Goal: Task Accomplishment & Management: Complete application form

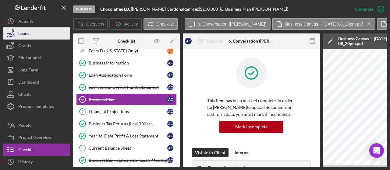
click at [23, 37] on div "Loans" at bounding box center [23, 34] width 11 height 14
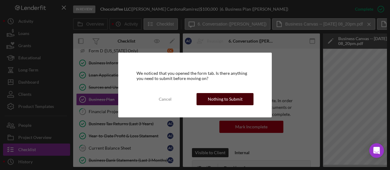
click at [208, 102] on button "Nothing to Submit" at bounding box center [224, 99] width 57 height 12
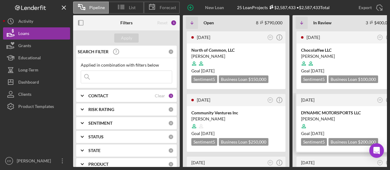
click at [329, 117] on div "[PERSON_NAME]" at bounding box center [346, 119] width 90 height 6
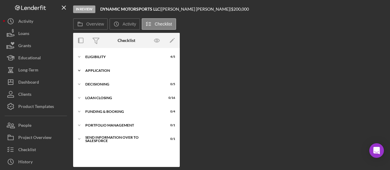
click at [103, 73] on div "Icon/Expander Application 14 / 27" at bounding box center [126, 71] width 107 height 12
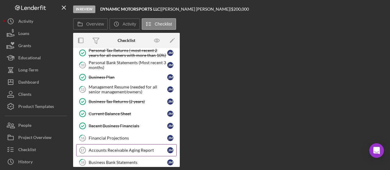
scroll to position [152, 0]
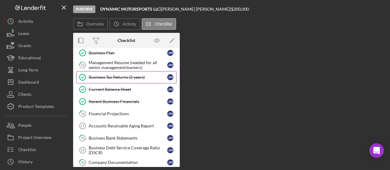
click at [112, 76] on div "Business Tax Returns (2 years)" at bounding box center [128, 77] width 79 height 5
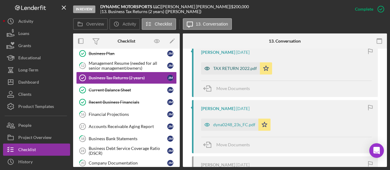
click at [227, 69] on div "TAX RETURN 2022.pdf" at bounding box center [235, 68] width 44 height 5
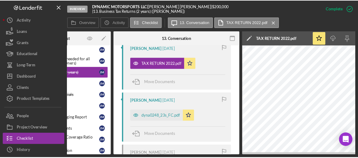
scroll to position [0, 119]
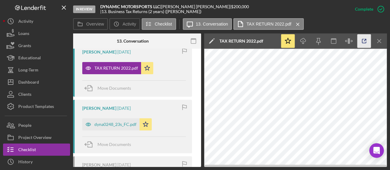
click at [363, 44] on icon "button" at bounding box center [364, 41] width 14 height 14
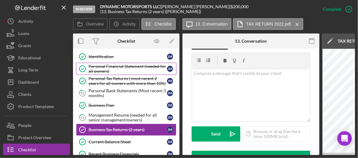
scroll to position [91, 0]
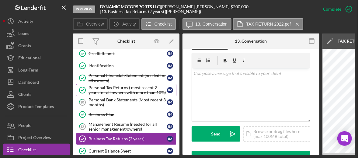
click at [122, 85] on div "Personal Tax Returns ( most recent 2 years for all owners with more than 10%)" at bounding box center [128, 90] width 79 height 10
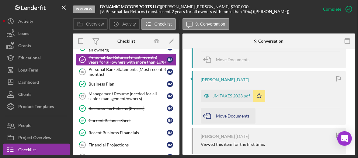
scroll to position [305, 0]
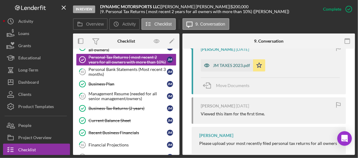
click at [231, 64] on div "JM TAXES 2023.pdf" at bounding box center [231, 65] width 37 height 5
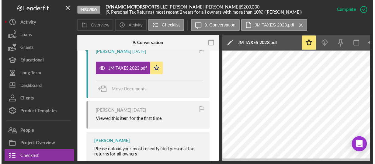
scroll to position [0, 150]
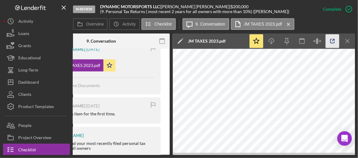
click at [332, 42] on icon "button" at bounding box center [333, 41] width 14 height 14
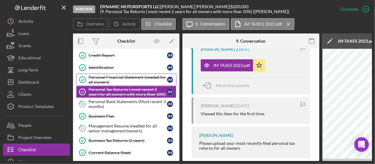
scroll to position [61, 0]
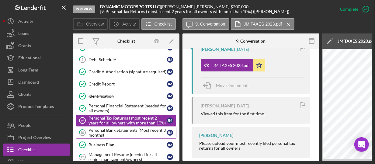
click at [117, 130] on div "Personal Bank Statements (Most recent 3 months)" at bounding box center [128, 133] width 79 height 10
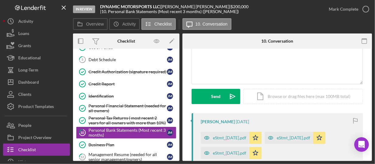
scroll to position [91, 0]
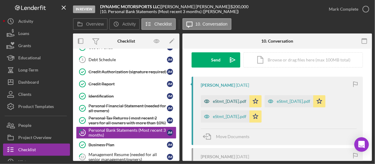
click at [238, 101] on div "eStmt_2025-03-13.pdf" at bounding box center [229, 101] width 33 height 5
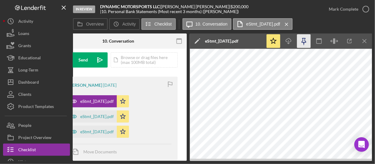
scroll to position [0, 97]
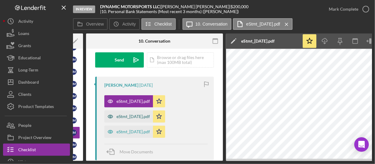
click at [133, 114] on div "eStmt_2024-12-12.pdf" at bounding box center [128, 117] width 49 height 12
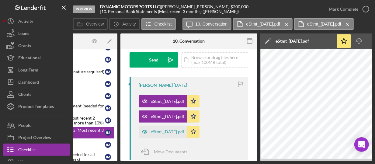
scroll to position [0, 59]
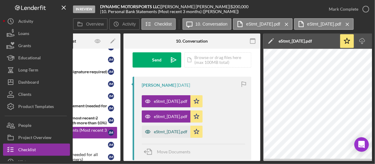
click at [169, 132] on div "eStmt_2024-11-12.pdf" at bounding box center [170, 131] width 33 height 5
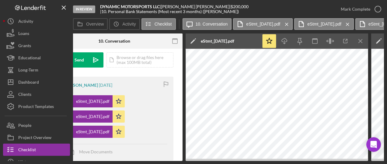
scroll to position [0, 0]
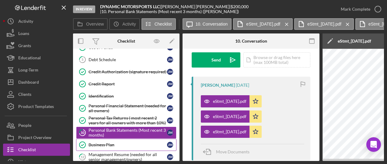
click at [97, 143] on div "Business Plan" at bounding box center [128, 145] width 79 height 5
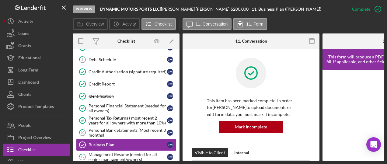
drag, startPoint x: 142, startPoint y: 161, endPoint x: 149, endPoint y: 163, distance: 7.7
click at [149, 163] on div "In Review DYNAMIC MOTORSPORTS LLC | JEREMY MARSHALL | $200,000 $200,000 | 11. B…" at bounding box center [193, 82] width 387 height 164
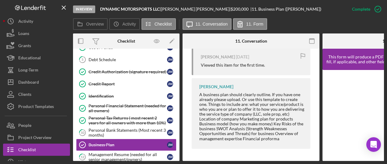
scroll to position [242, 0]
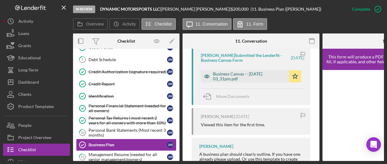
click at [231, 79] on div "Business Canvas -- 2025-04-21 03_31pm.pdf" at bounding box center [249, 77] width 73 height 10
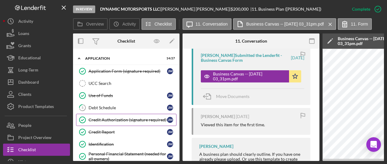
scroll to position [0, 0]
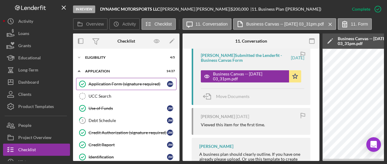
click at [114, 80] on link "Application Form (signature required) Application Form (signature required) J M" at bounding box center [126, 84] width 100 height 12
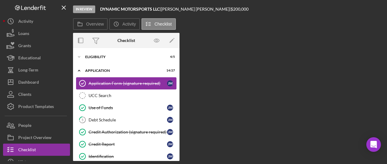
click at [115, 79] on link "Application Form (signature required) Application Form (signature required) J M" at bounding box center [126, 83] width 100 height 12
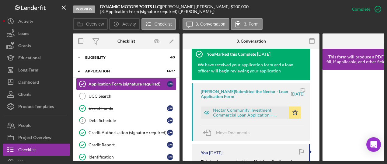
scroll to position [213, 0]
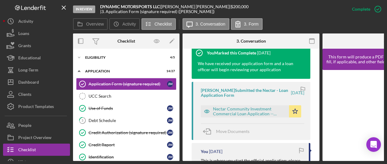
click at [238, 109] on div "Nectar Community Investment Commercial Loan Application -- 2025-03-26 10_35am.p…" at bounding box center [249, 112] width 73 height 10
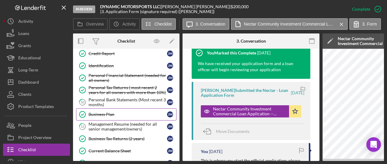
scroll to position [152, 0]
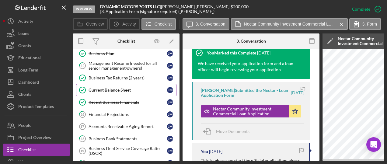
click at [107, 88] on div "Current Balance Sheet" at bounding box center [128, 90] width 79 height 5
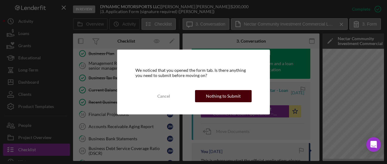
click at [204, 96] on button "Nothing to Submit" at bounding box center [223, 96] width 57 height 12
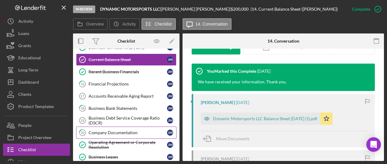
scroll to position [152, 0]
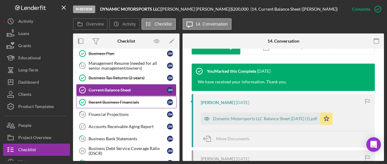
click at [123, 96] on link "Recent Business Financials Recent Business Financials J M" at bounding box center [126, 102] width 100 height 12
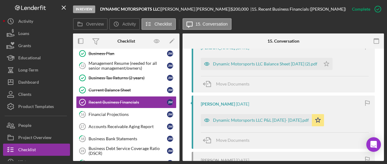
scroll to position [244, 0]
click at [260, 120] on div "Dynamic Motorsports LLC P&L Jan- Nov 2024.pdf" at bounding box center [261, 119] width 96 height 5
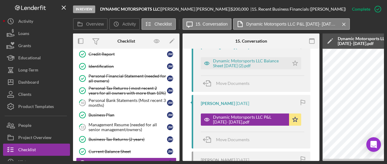
scroll to position [91, 0]
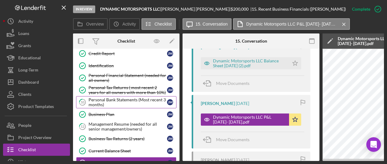
click at [111, 103] on div "Personal Bank Statements (Most recent 3 months)" at bounding box center [128, 102] width 79 height 10
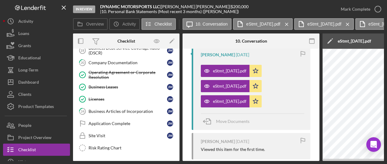
scroll to position [255, 0]
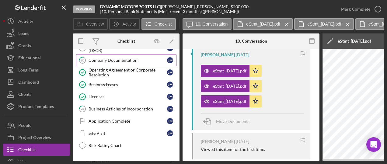
click at [95, 58] on div "Company Documentation" at bounding box center [128, 60] width 79 height 5
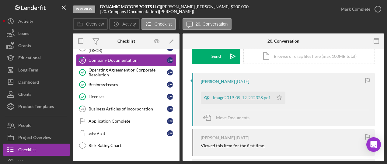
scroll to position [122, 0]
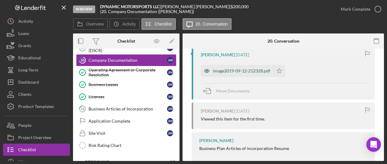
click at [253, 70] on div "image2019-09-12-212328.pdf" at bounding box center [241, 71] width 57 height 5
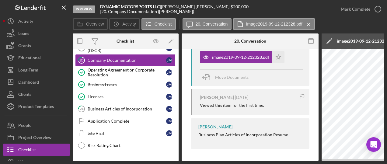
scroll to position [0, 0]
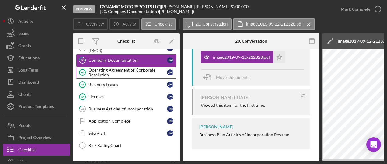
click at [98, 70] on div "Operating Agreement or Corporate Resolution" at bounding box center [128, 73] width 79 height 10
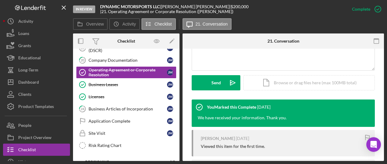
scroll to position [102, 0]
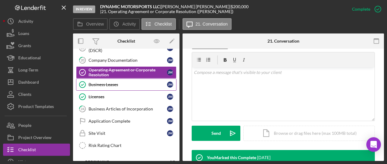
click at [103, 82] on div "Business Leases" at bounding box center [128, 84] width 79 height 5
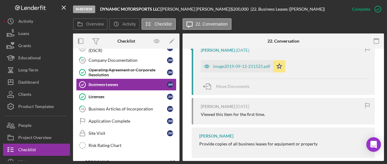
scroll to position [244, 0]
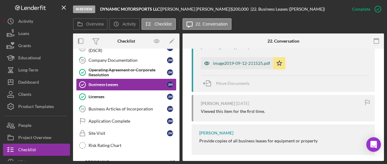
click at [252, 66] on div "image2019-09-12-211525.pdf" at bounding box center [237, 63] width 72 height 12
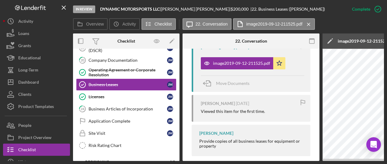
scroll to position [259, 0]
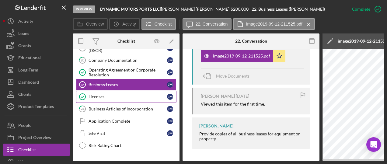
click at [106, 94] on div "Licenses" at bounding box center [128, 96] width 79 height 5
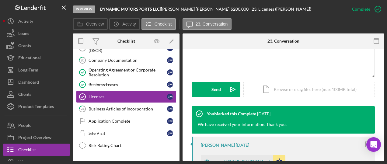
scroll to position [213, 0]
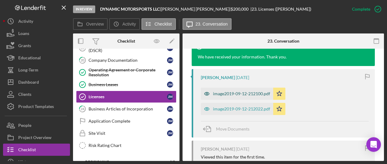
click at [243, 94] on div "image2019-09-12-212100.pdf" at bounding box center [241, 93] width 57 height 5
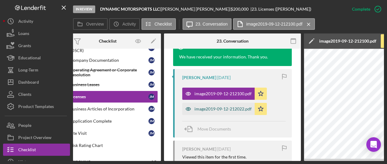
scroll to position [0, 16]
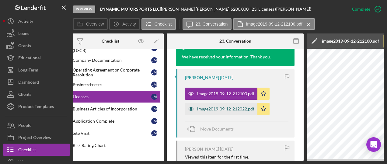
click at [217, 108] on div "image2019-09-12-212022.pdf" at bounding box center [225, 109] width 57 height 5
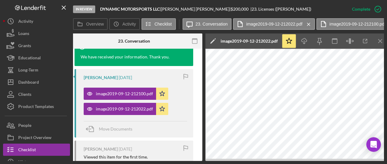
scroll to position [0, 118]
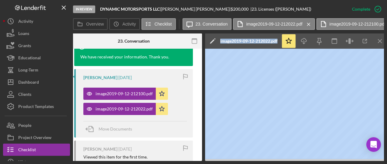
drag, startPoint x: 263, startPoint y: 162, endPoint x: 201, endPoint y: 160, distance: 62.4
click at [197, 160] on div "In Review DYNAMIC MOTORSPORTS LLC | JEREMY MARSHALL | $200,000 $200,000 | 23. L…" at bounding box center [193, 82] width 387 height 164
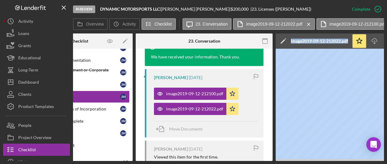
scroll to position [0, 0]
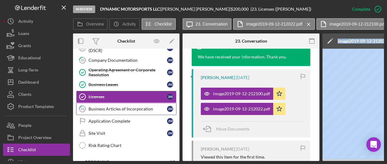
click at [102, 107] on link "24 Business Articles of Incorporation J M" at bounding box center [126, 109] width 100 height 12
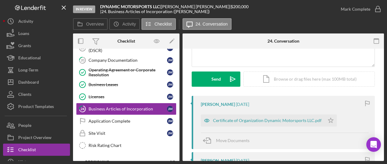
scroll to position [61, 0]
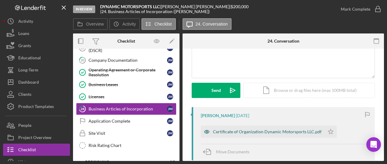
click at [236, 134] on div "Certificate of Organization Dynamic Motorsports LLC.pdf" at bounding box center [263, 132] width 124 height 12
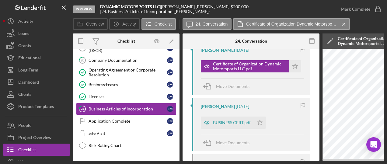
scroll to position [152, 0]
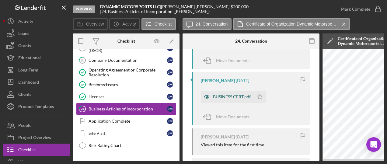
click at [236, 95] on div "BUSINESS CERT.pdf" at bounding box center [232, 96] width 38 height 5
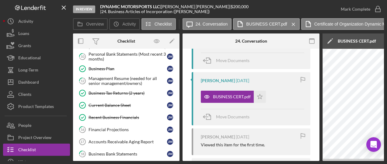
scroll to position [126, 0]
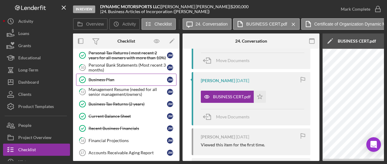
click at [105, 75] on link "Business Plan Business Plan J M" at bounding box center [126, 80] width 100 height 12
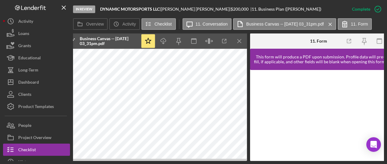
scroll to position [0, 219]
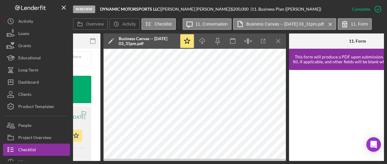
drag, startPoint x: 194, startPoint y: 161, endPoint x: 118, endPoint y: 160, distance: 75.5
click at [101, 164] on div "In Review DYNAMIC MOTORSPORTS LLC | JEREMY MARSHALL | $200,000 $200,000 | 11. B…" at bounding box center [193, 82] width 387 height 164
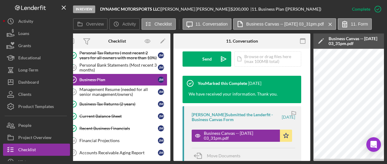
scroll to position [0, 0]
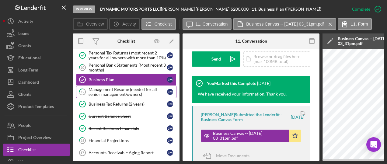
click at [114, 89] on div "Management Resume (needed for all senior management/owners)" at bounding box center [128, 92] width 79 height 10
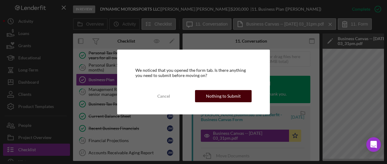
click at [221, 98] on div "Nothing to Submit" at bounding box center [223, 96] width 35 height 12
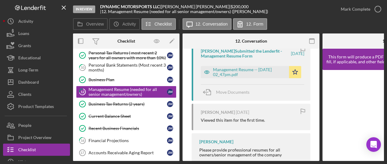
scroll to position [112, 0]
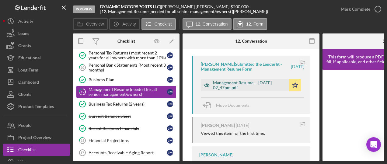
click at [228, 86] on div "Management Resume -- [DATE] 02_47pm.pdf" at bounding box center [249, 85] width 73 height 10
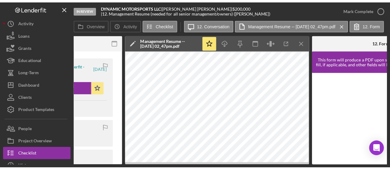
scroll to position [0, 199]
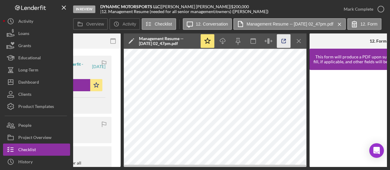
click at [284, 41] on line "button" at bounding box center [285, 40] width 2 height 2
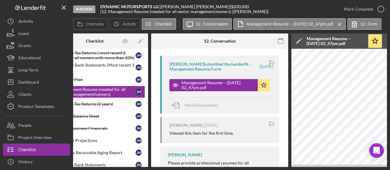
scroll to position [0, 0]
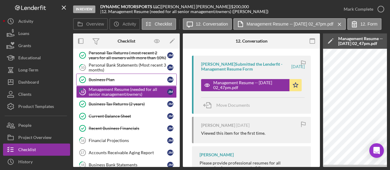
click at [107, 78] on div "Business Plan" at bounding box center [128, 79] width 79 height 5
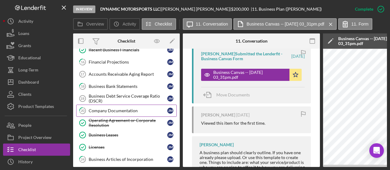
scroll to position [217, 0]
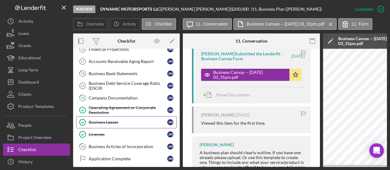
click at [108, 120] on div "Business Leases" at bounding box center [128, 122] width 79 height 5
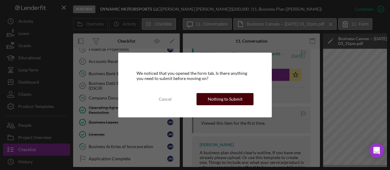
click at [227, 99] on div "Nothing to Submit" at bounding box center [225, 99] width 35 height 12
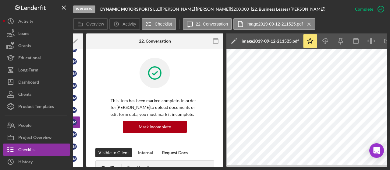
scroll to position [0, 119]
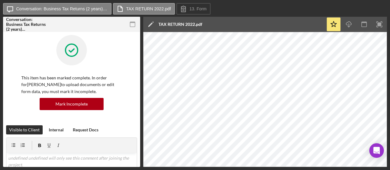
click at [5, 50] on div "Business Tax Returns (2 years) Business Tax Returns (2 years) This item has bee…" at bounding box center [71, 99] width 137 height 135
